Goal: Information Seeking & Learning: Learn about a topic

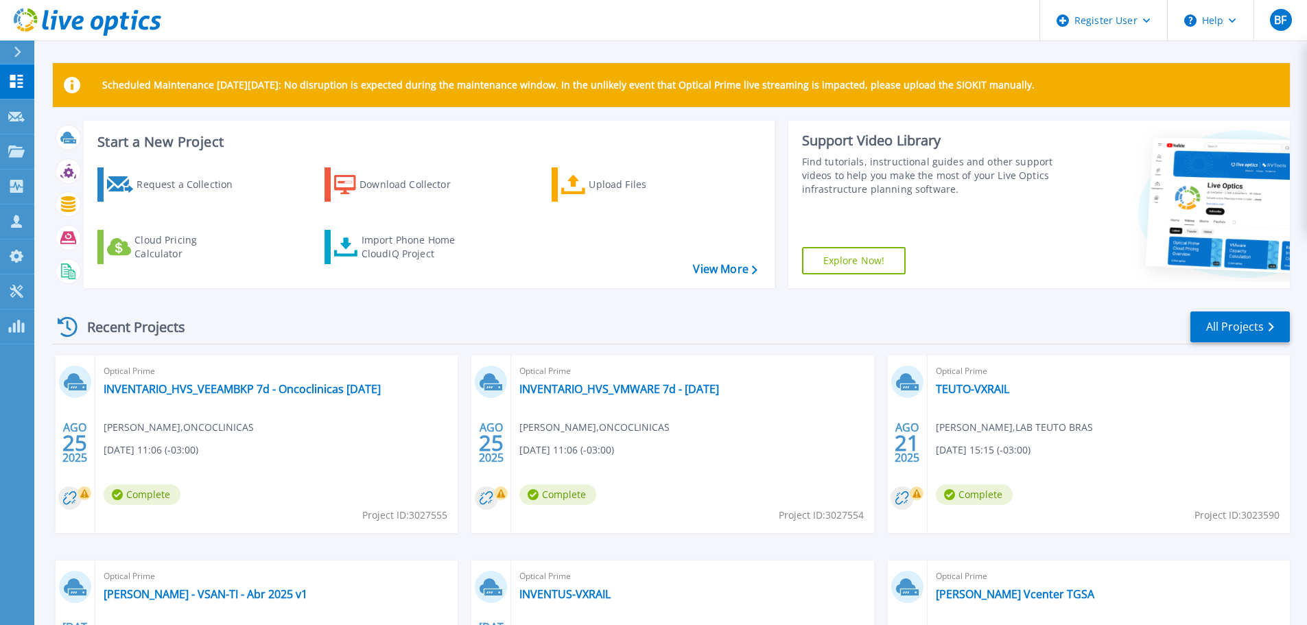
scroll to position [69, 0]
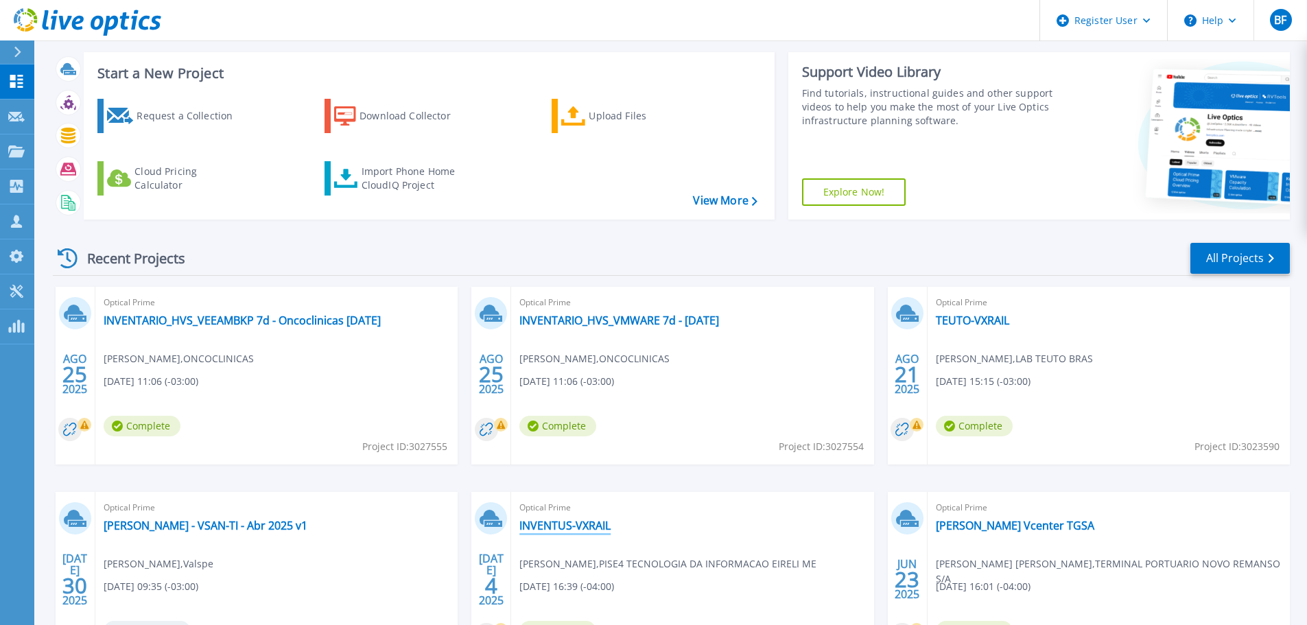
click at [576, 526] on link "INVENTUS-VXRAIL" at bounding box center [564, 526] width 91 height 14
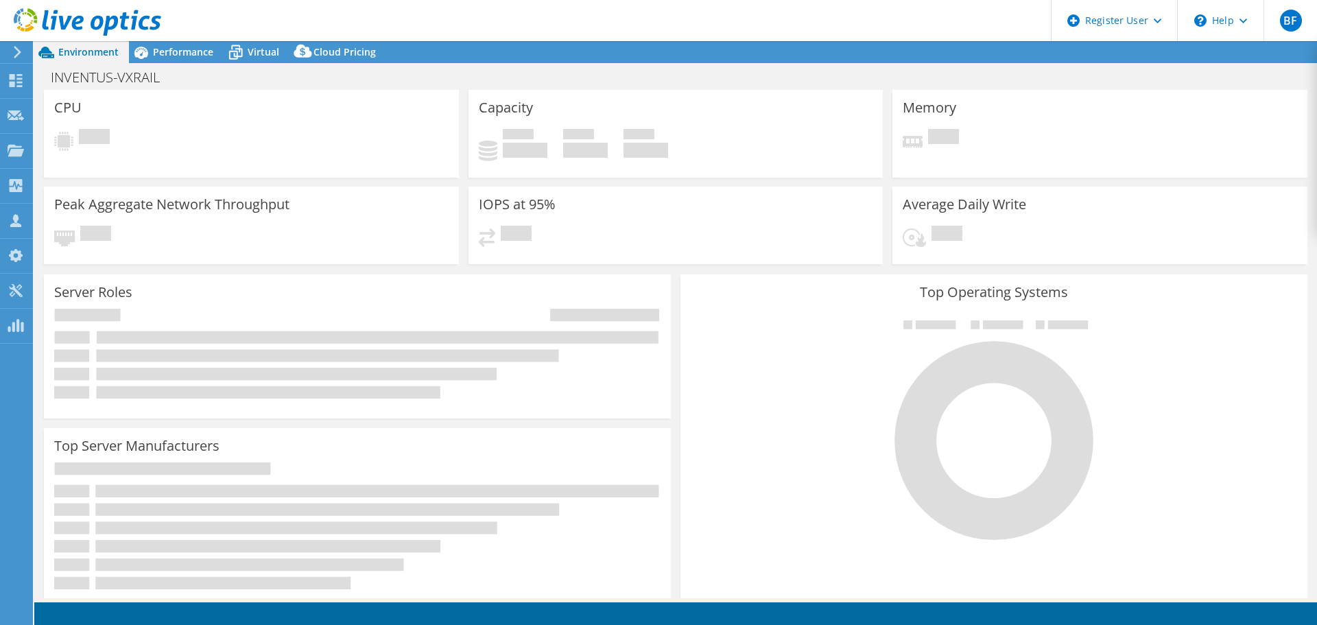
select select "USD"
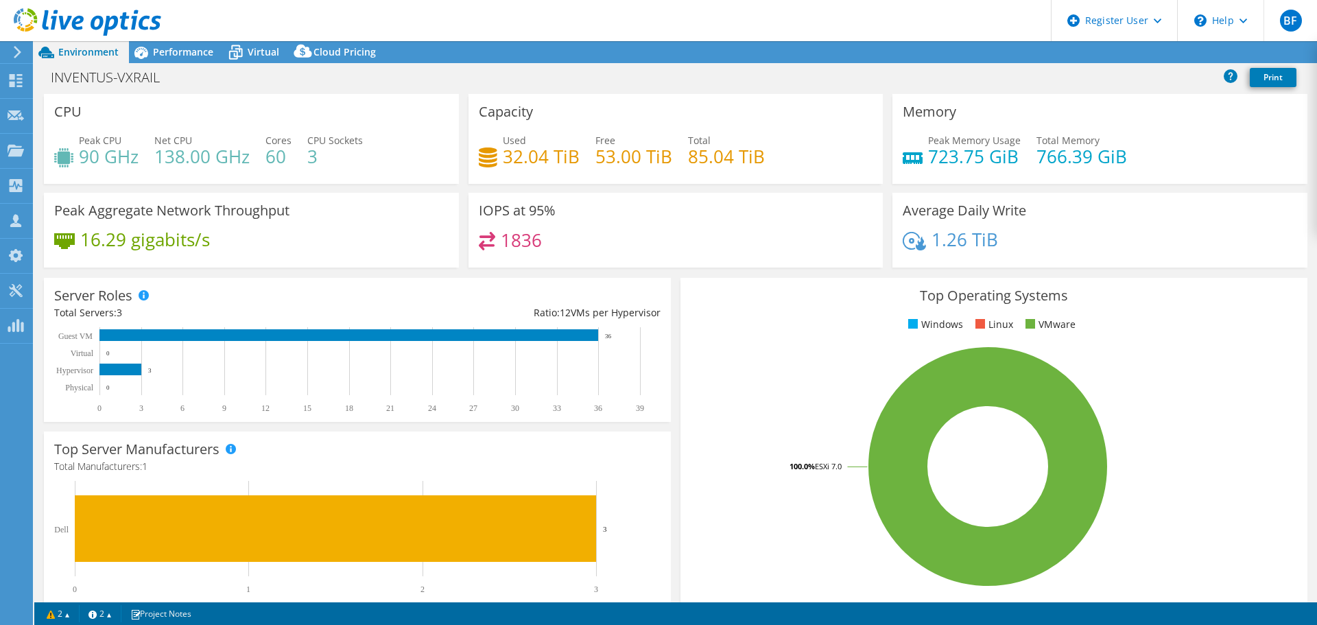
click at [198, 48] on span "Performance" at bounding box center [183, 51] width 60 height 13
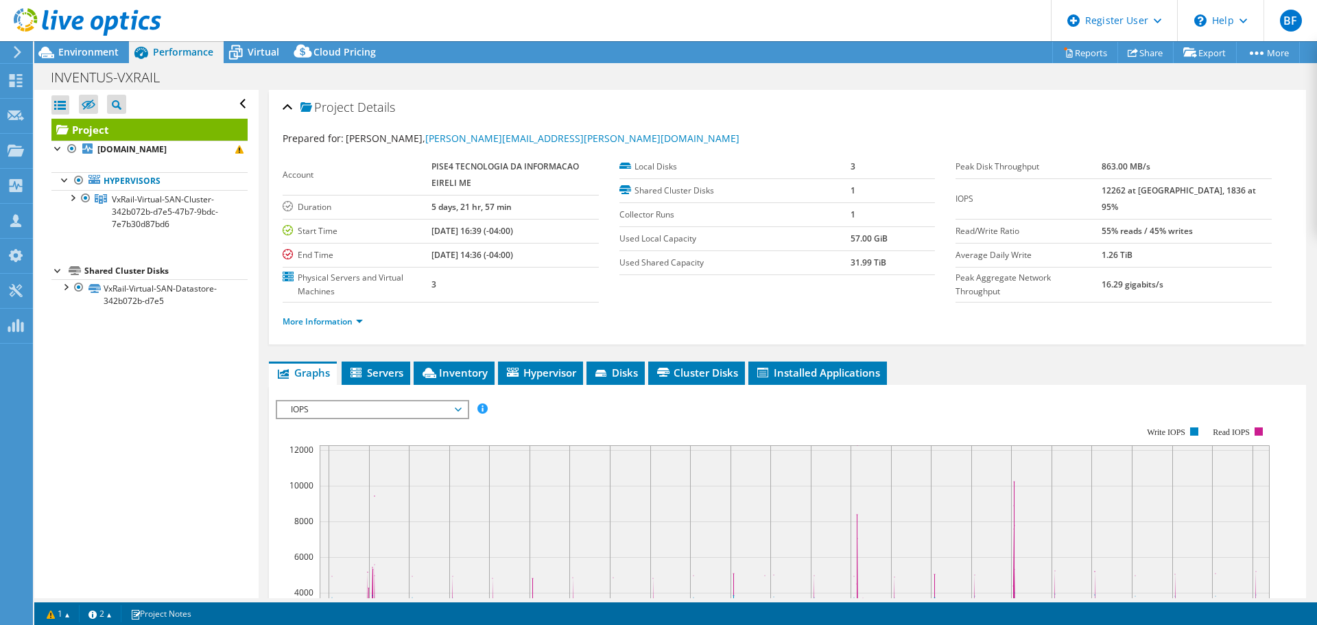
click at [149, 220] on span "VxRail-Virtual-SAN-Cluster-342b072b-d7e5-47b7-9bdc-7e7b30d87bd6" at bounding box center [165, 211] width 106 height 36
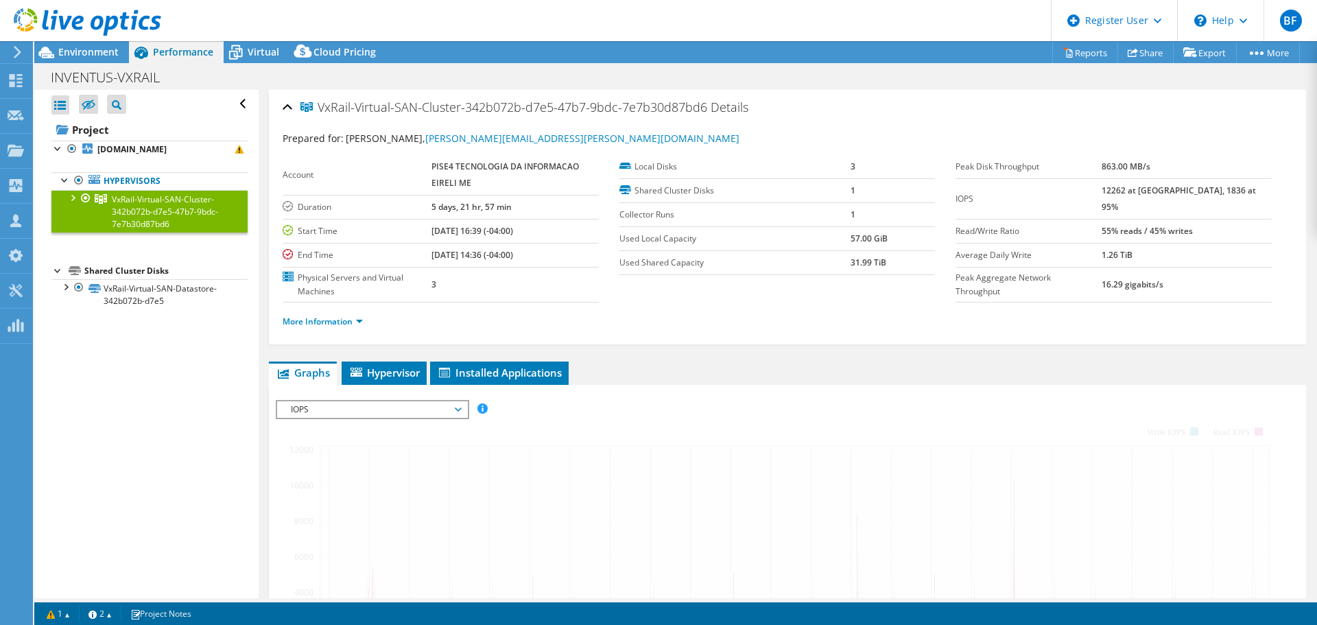
click at [71, 191] on div at bounding box center [72, 197] width 14 height 14
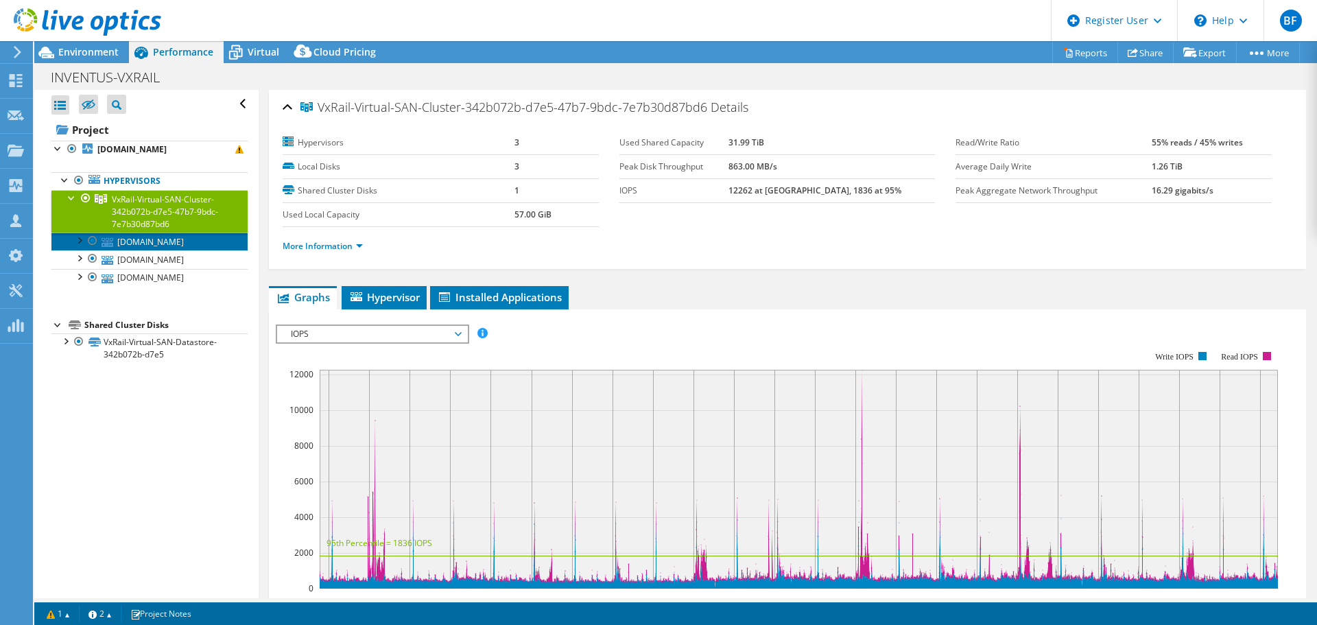
click at [165, 243] on link "[DOMAIN_NAME]" at bounding box center [149, 242] width 196 height 18
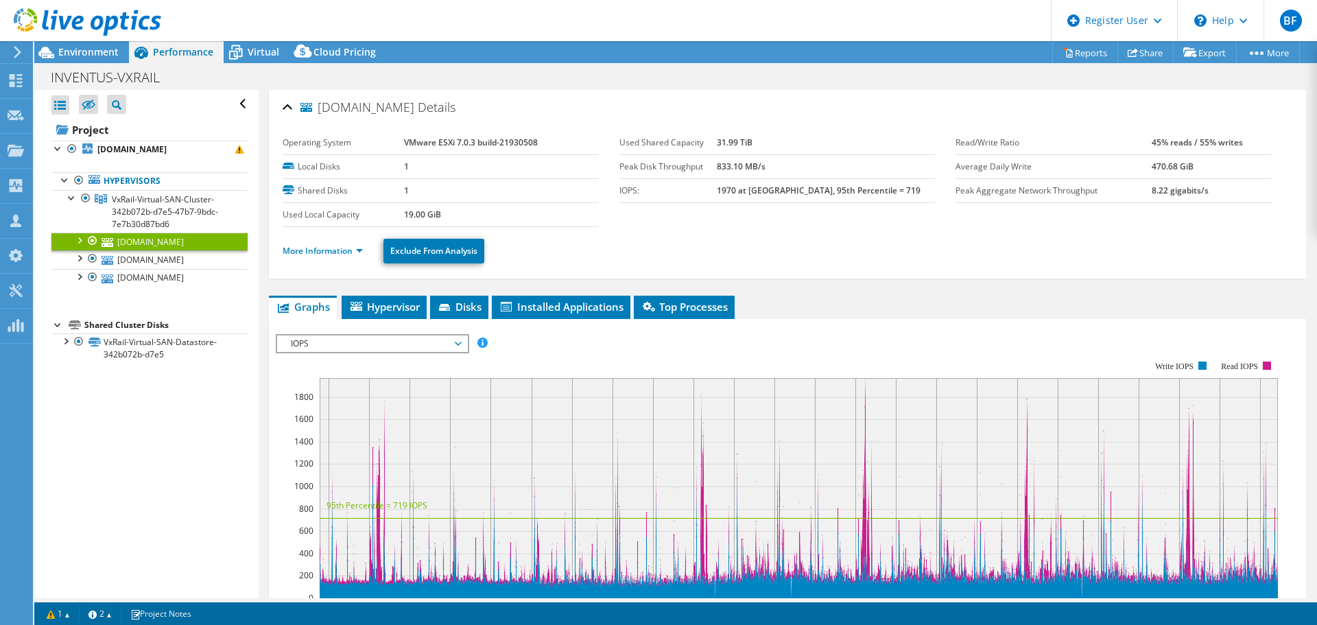
click at [364, 252] on li "More Information" at bounding box center [327, 251] width 88 height 15
click at [361, 252] on link "More Information" at bounding box center [323, 251] width 80 height 12
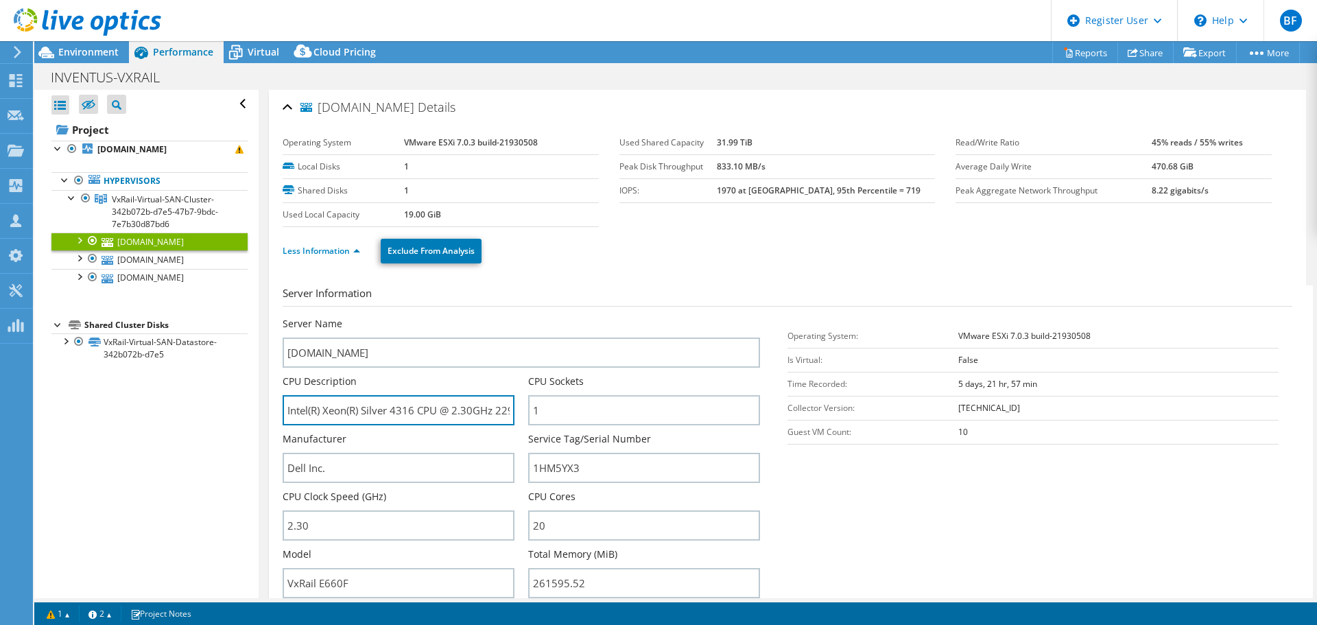
scroll to position [0, 29]
drag, startPoint x: 460, startPoint y: 411, endPoint x: 510, endPoint y: 412, distance: 50.1
click at [510, 412] on input "Intel(R) Xeon(R) Silver 4316 CPU @ 2.30GHz 229 GHz" at bounding box center [399, 410] width 232 height 30
click at [474, 417] on input "Intel(R) Xeon(R) Silver 4316 CPU @ 2.30GHz 229 GHz" at bounding box center [399, 410] width 232 height 30
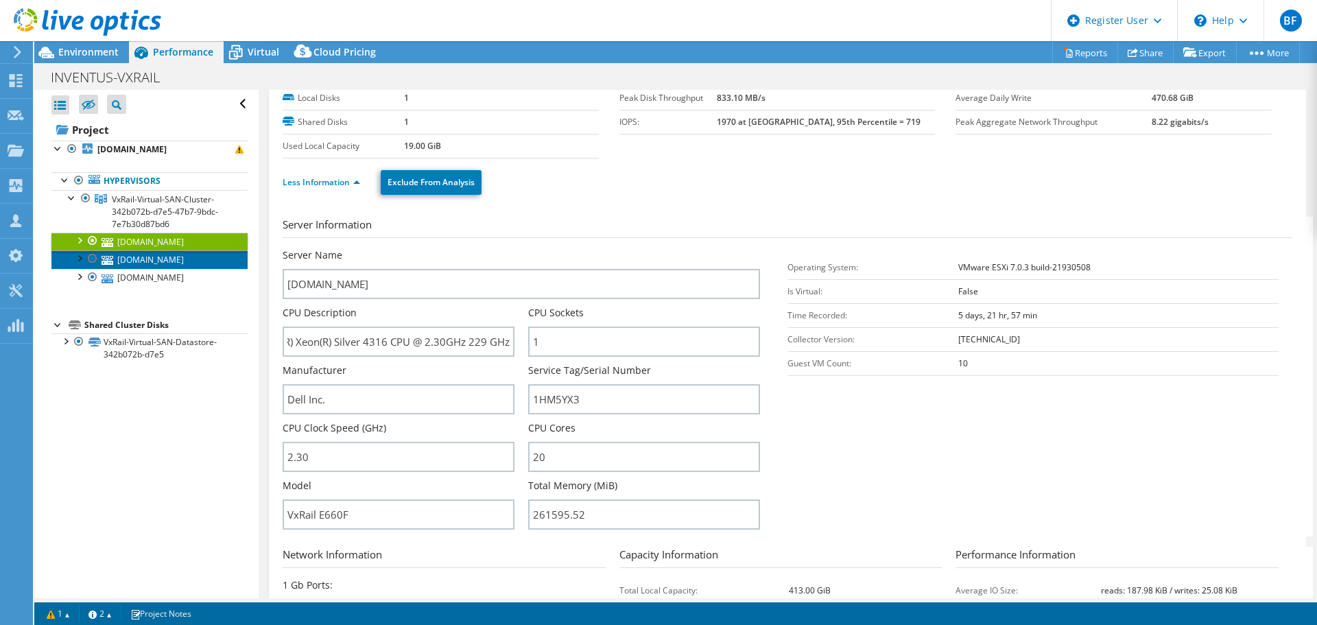
click at [189, 254] on link "[DOMAIN_NAME]" at bounding box center [149, 259] width 196 height 18
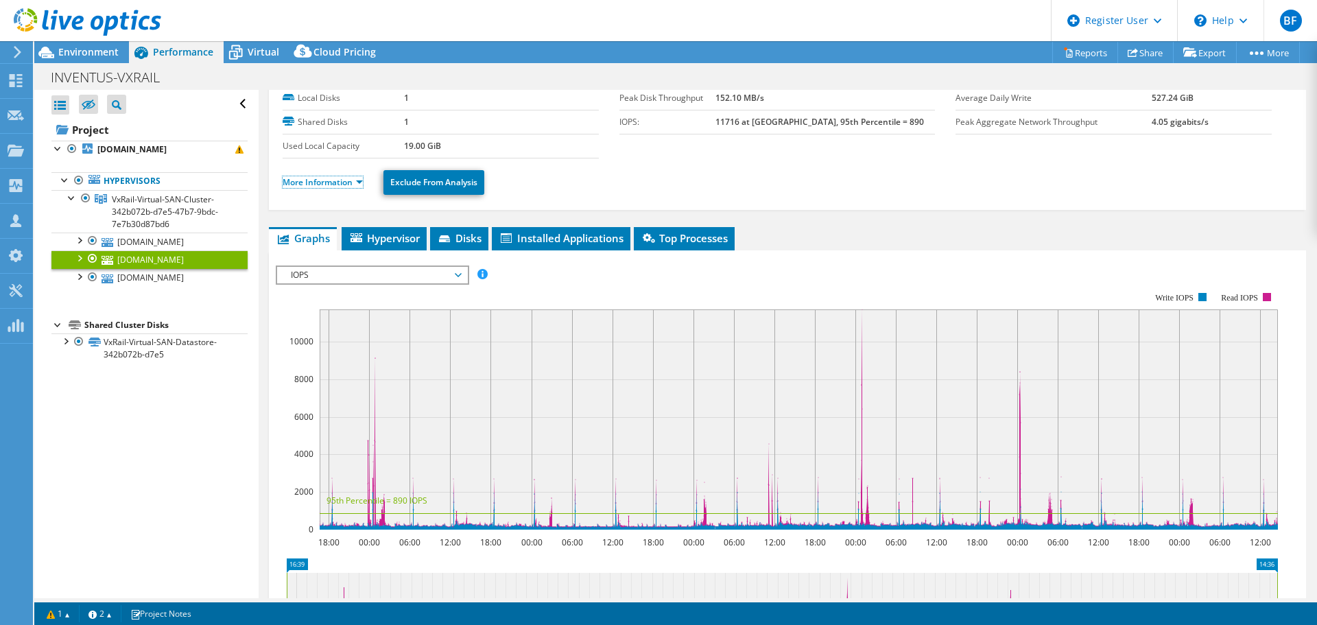
click at [357, 180] on link "More Information" at bounding box center [323, 182] width 80 height 12
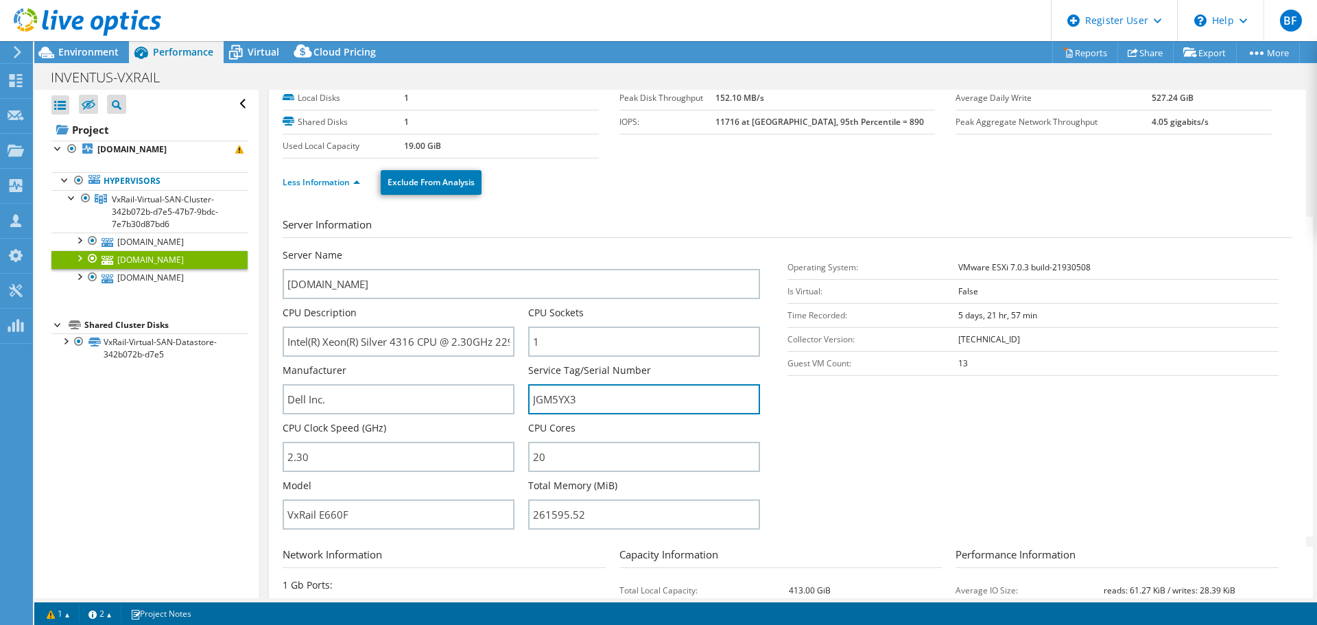
click at [553, 395] on input "JGM5YX3" at bounding box center [644, 399] width 232 height 30
